Goal: Find specific page/section: Find specific page/section

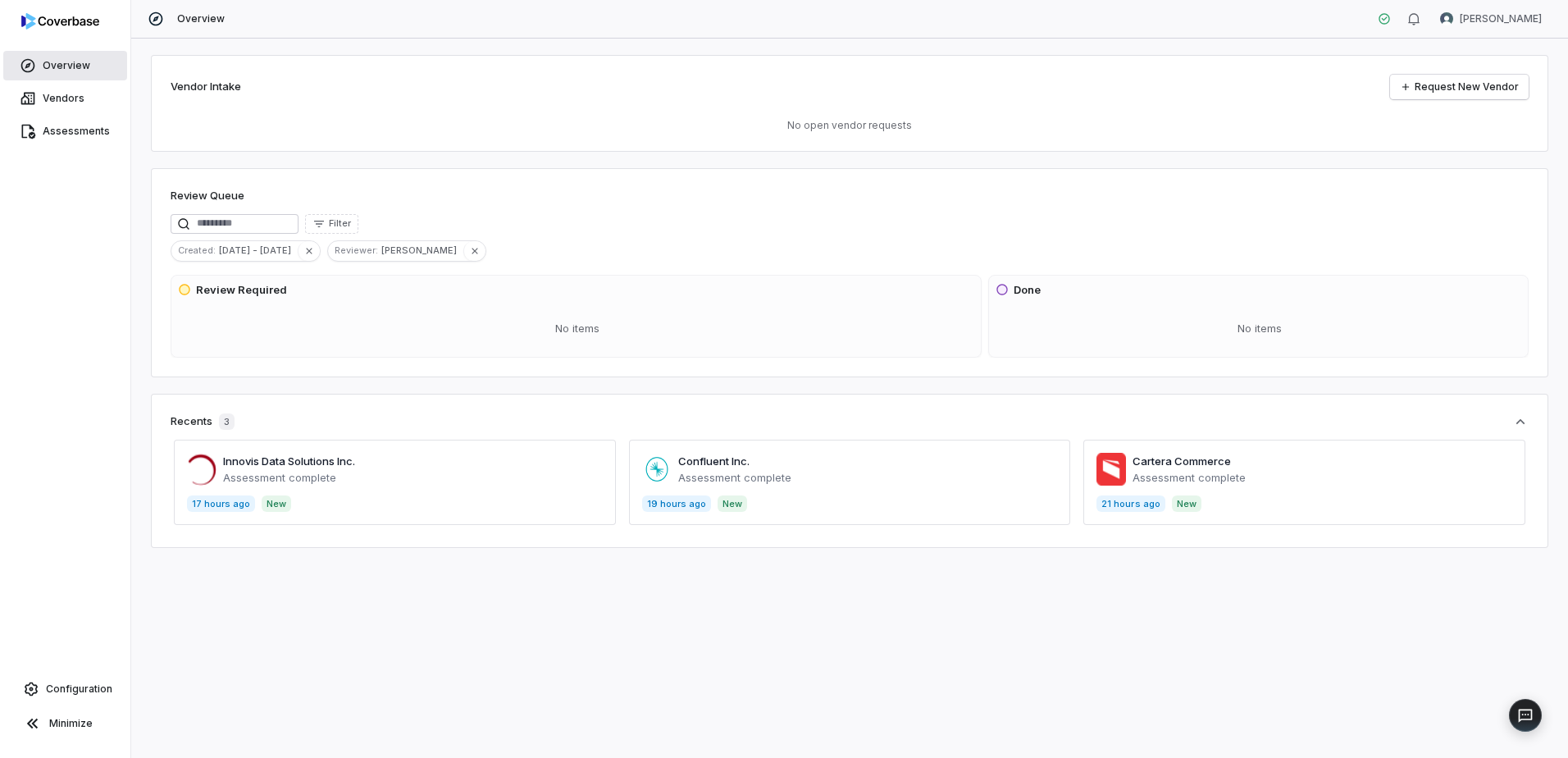
click at [90, 61] on link "Overview" at bounding box center [64, 65] width 124 height 30
click at [53, 68] on span "Overview" at bounding box center [66, 65] width 48 height 13
click at [98, 131] on span "Assessments" at bounding box center [76, 131] width 67 height 13
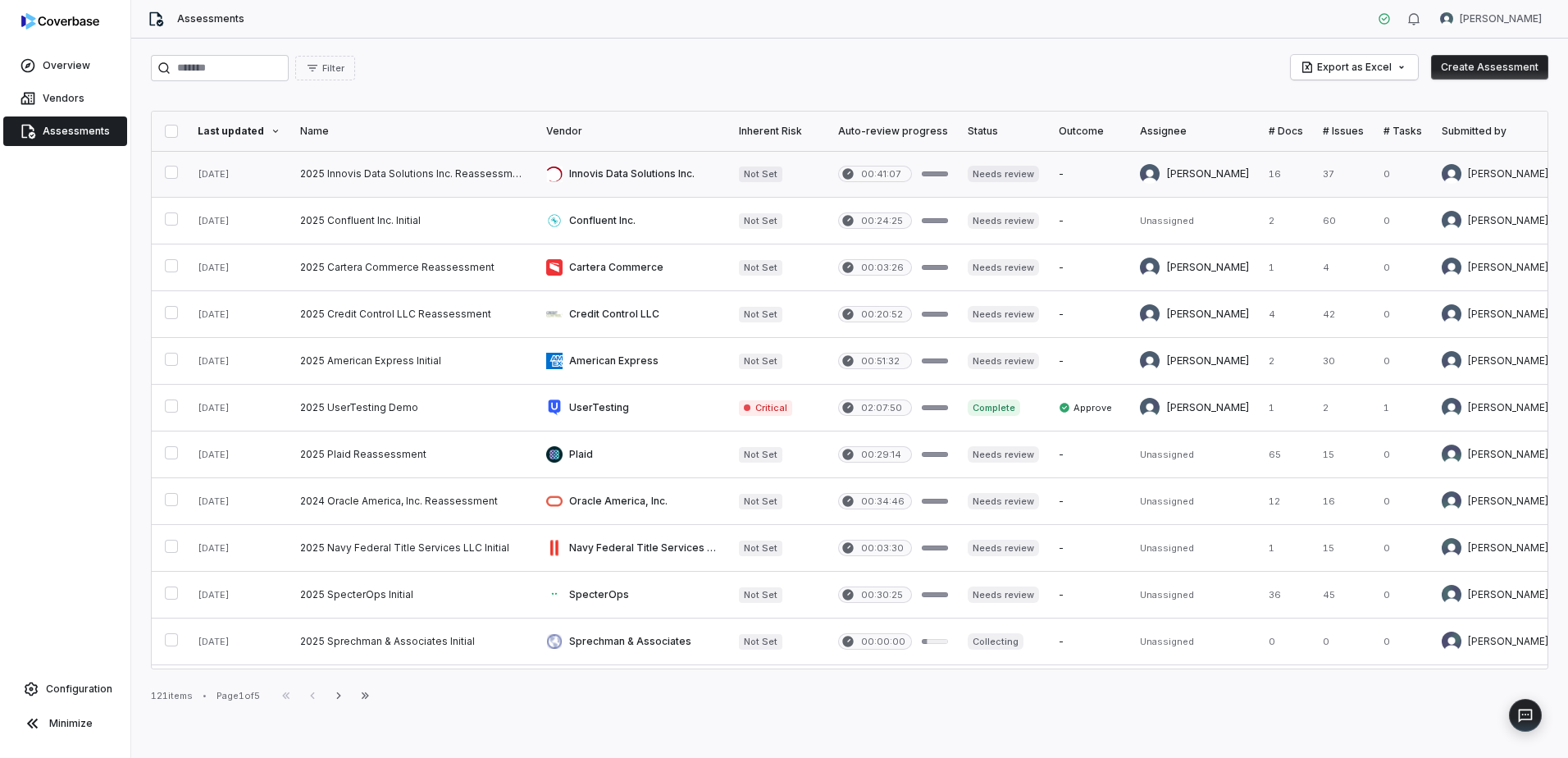
click at [384, 172] on link at bounding box center [413, 173] width 246 height 46
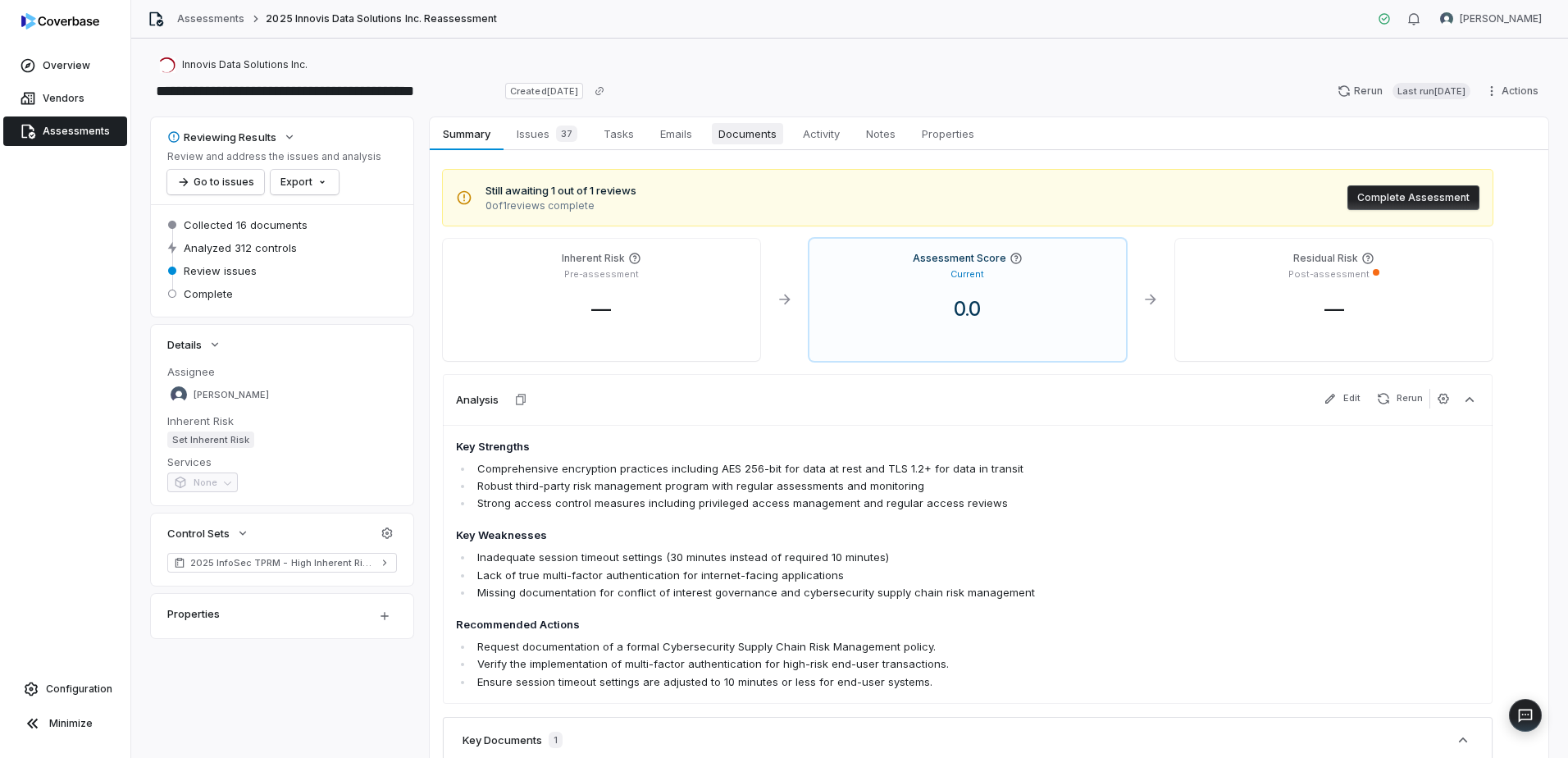
click at [760, 141] on span "Documents" at bounding box center [748, 134] width 71 height 22
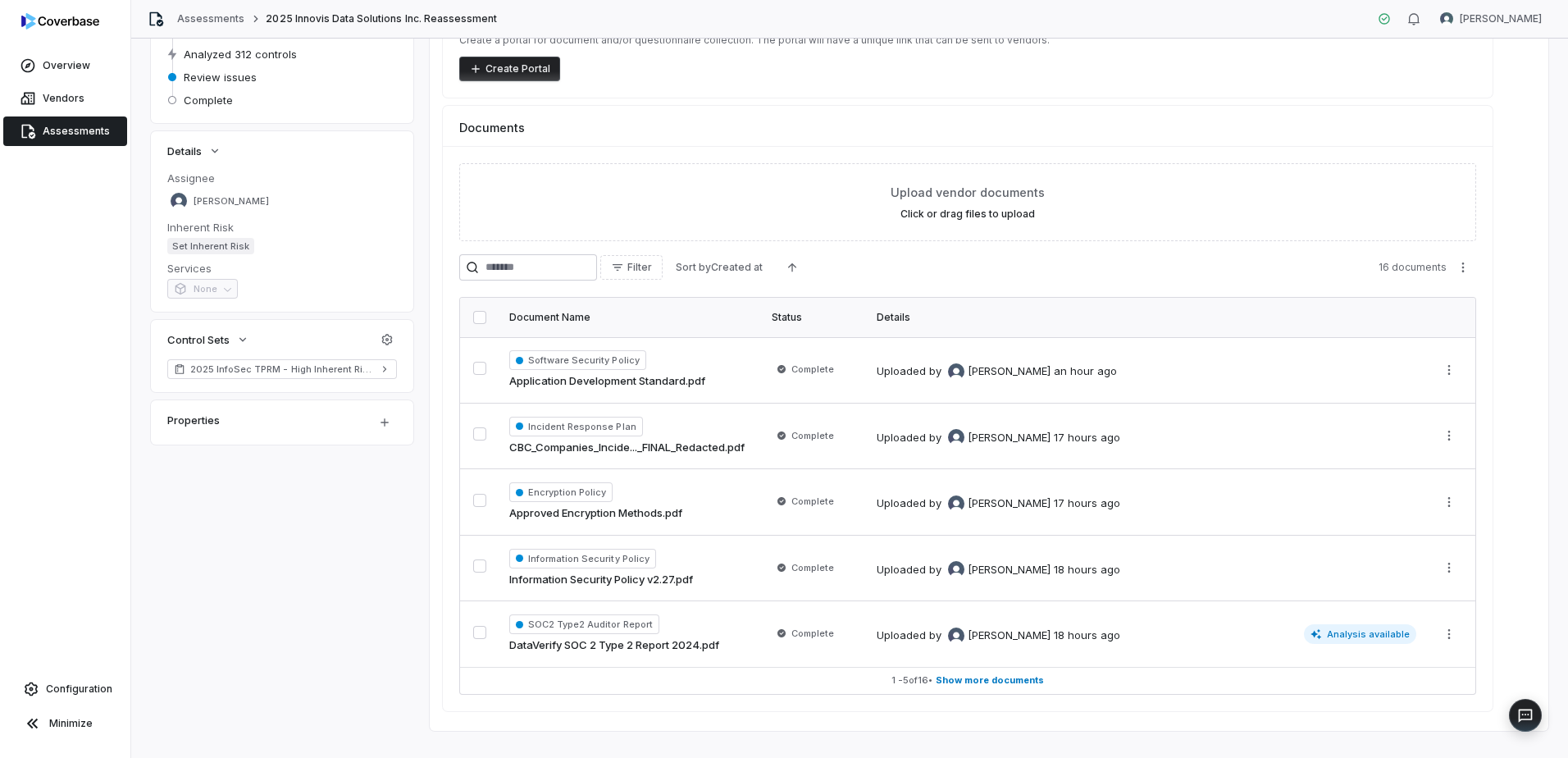
scroll to position [219, 0]
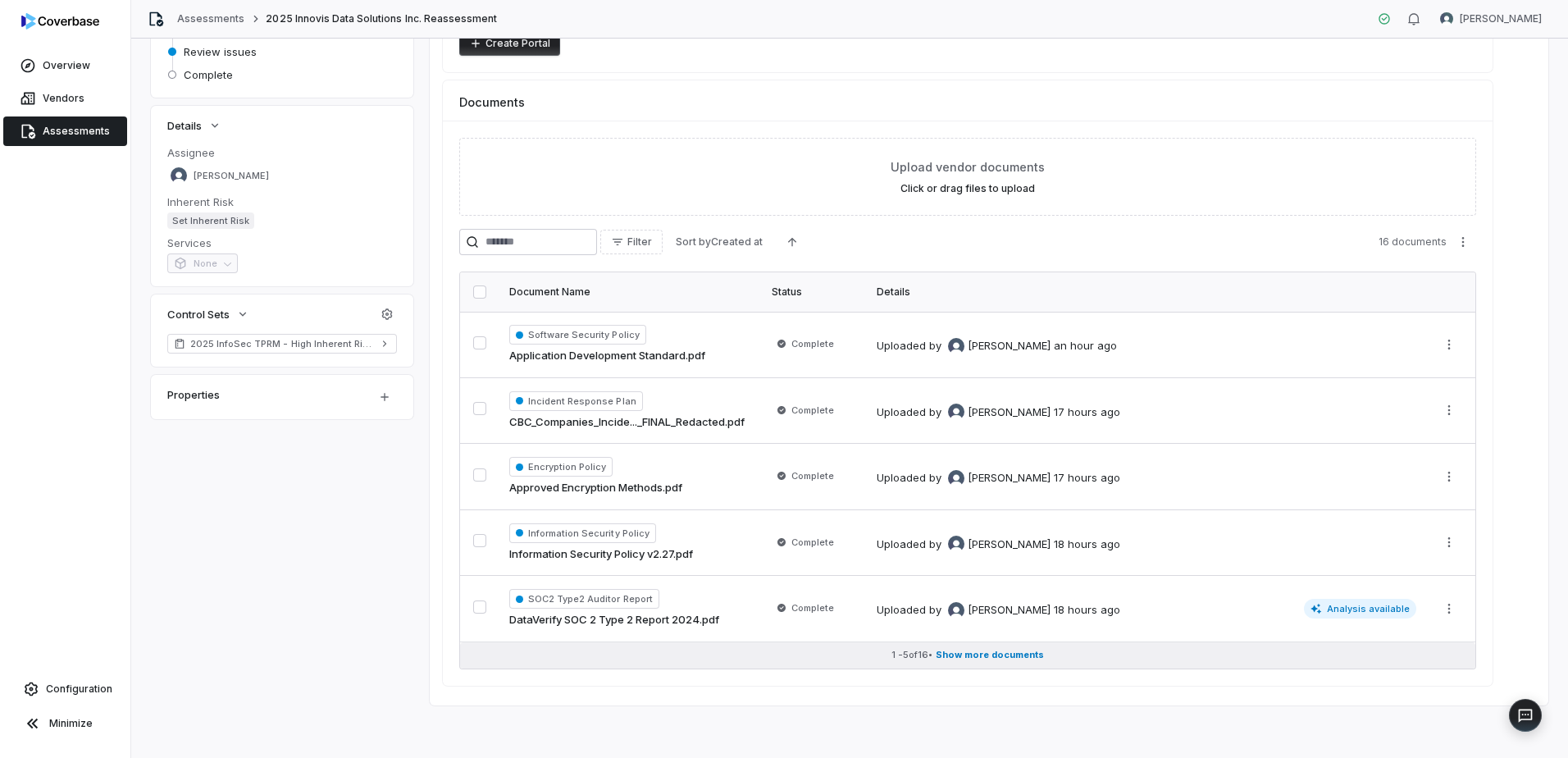
click at [1030, 652] on span "Show more documents" at bounding box center [990, 655] width 108 height 12
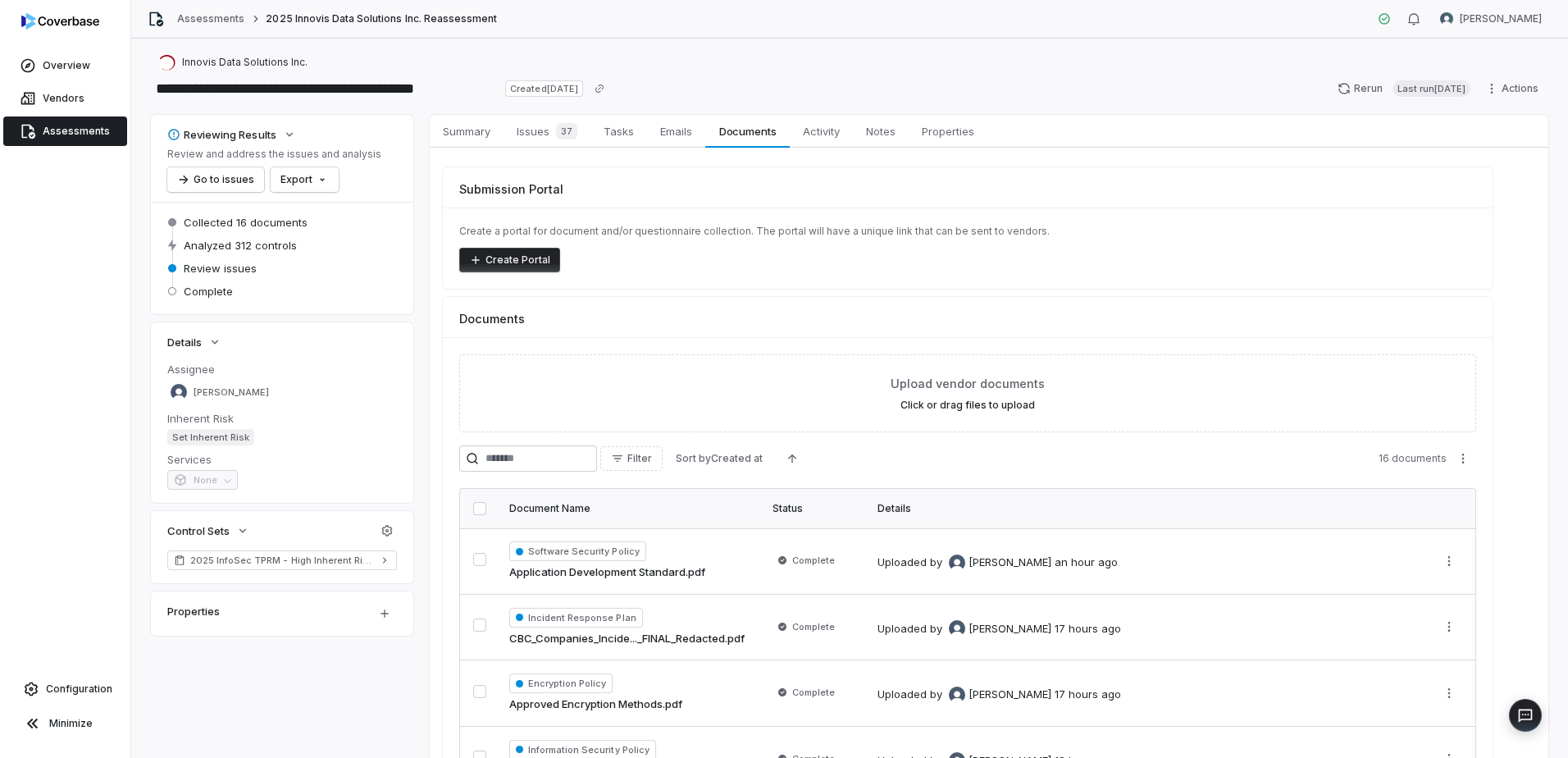
scroll to position [0, 0]
drag, startPoint x: 546, startPoint y: 131, endPoint x: 598, endPoint y: 146, distance: 54.1
click at [546, 131] on span "Issues 37" at bounding box center [547, 133] width 74 height 23
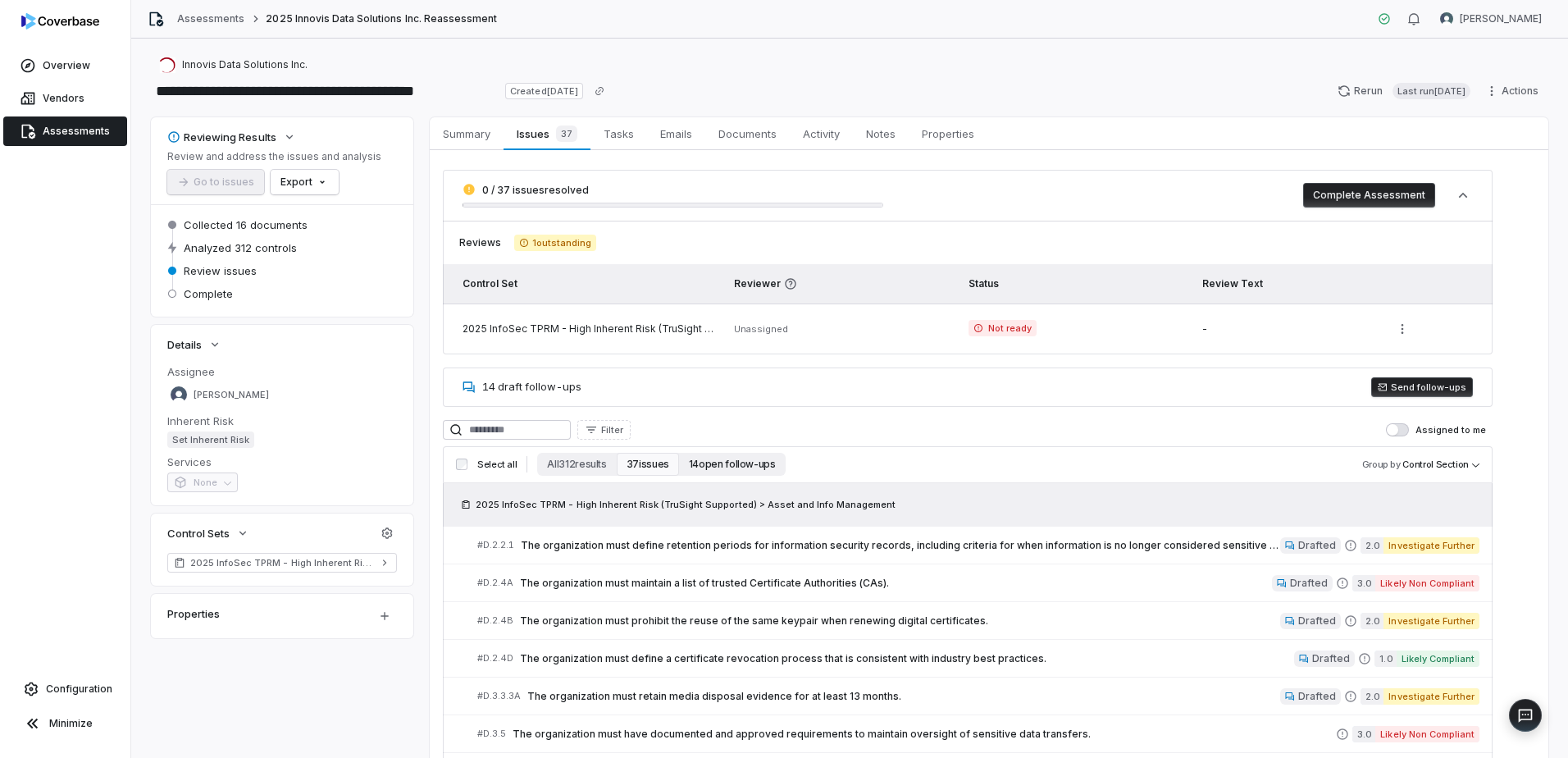
click at [725, 465] on button "14 open follow-ups" at bounding box center [732, 464] width 107 height 23
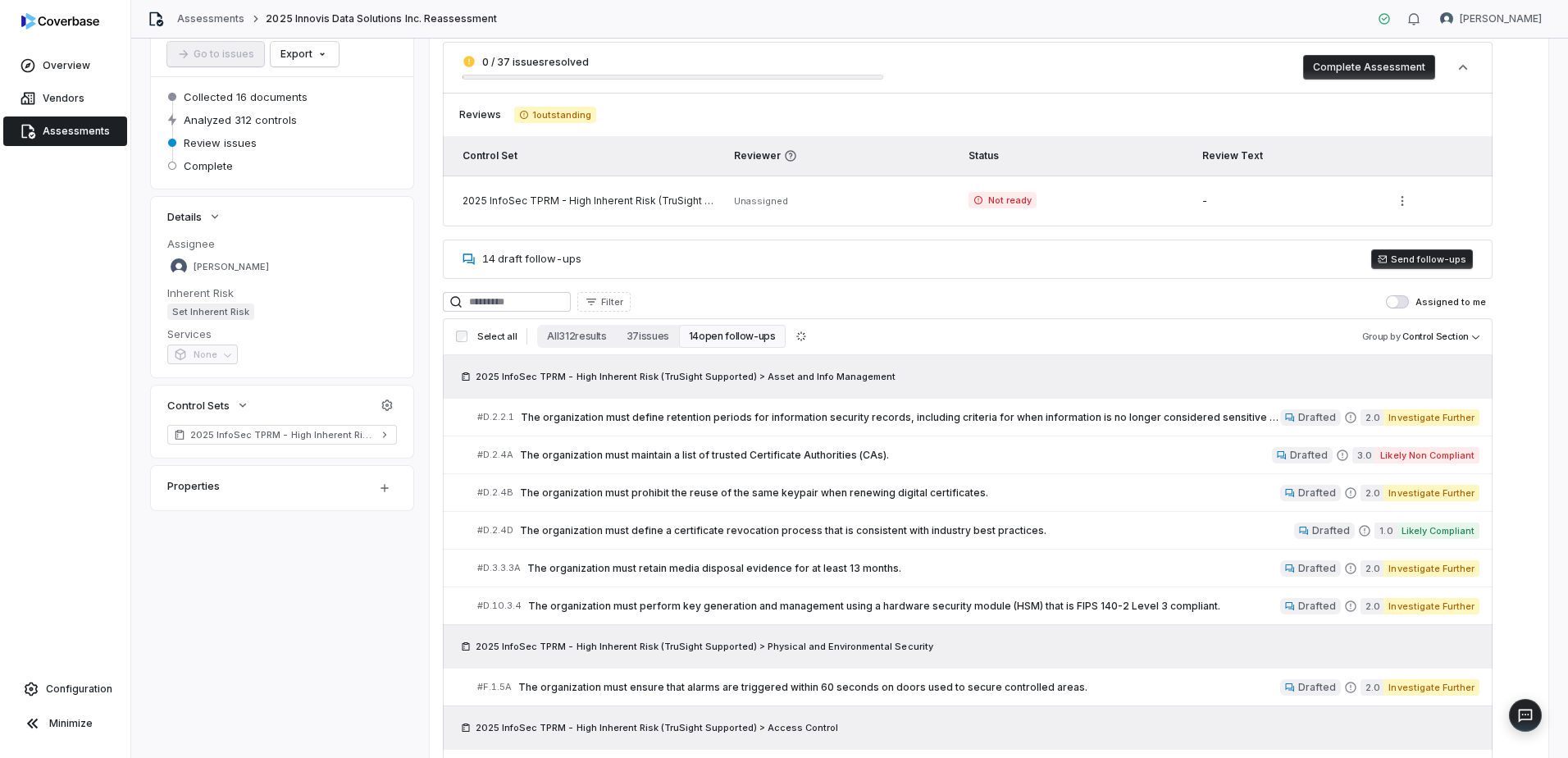
scroll to position [57, 0]
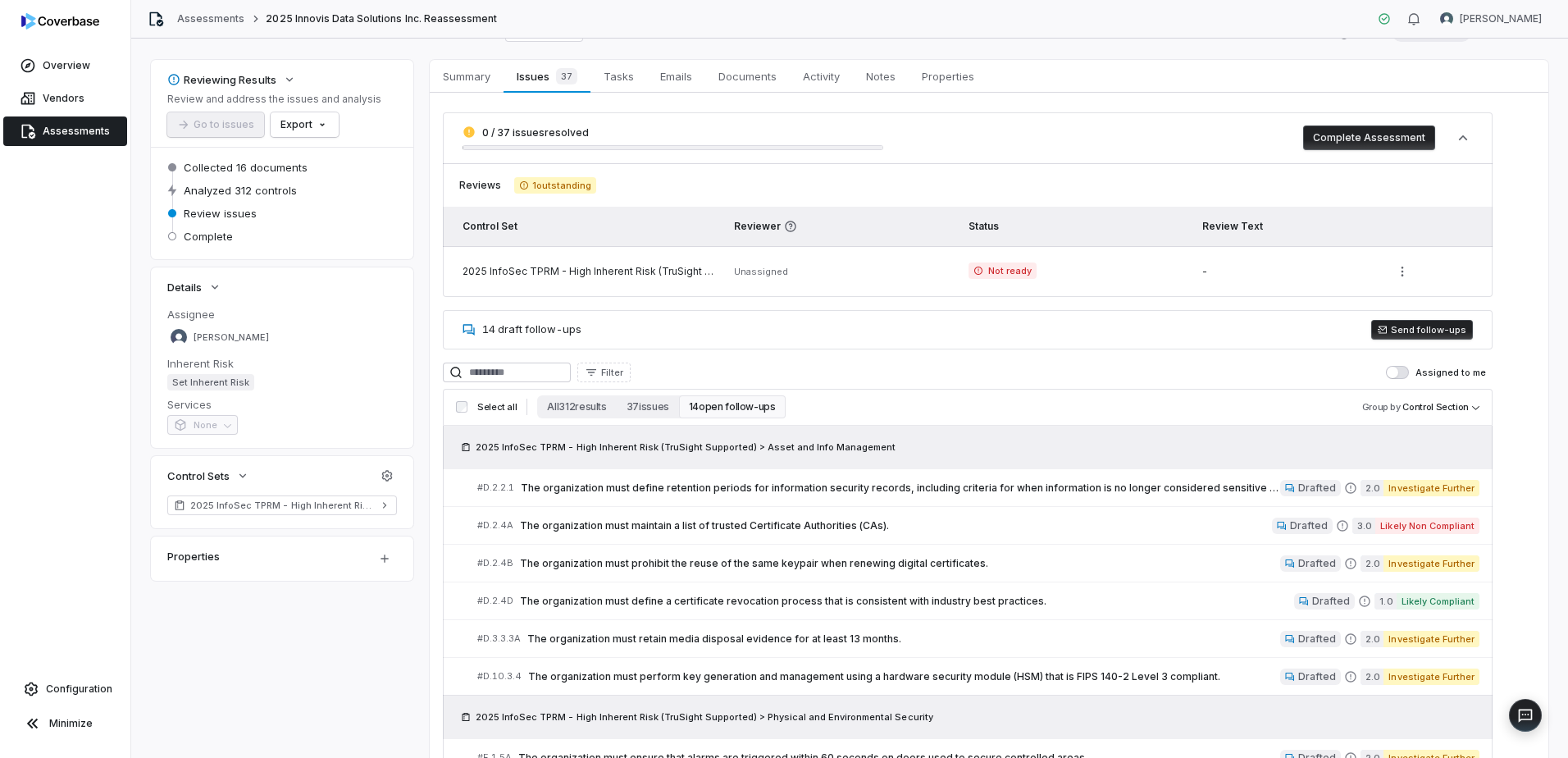
click at [458, 69] on span "Summary" at bounding box center [466, 76] width 60 height 22
